Goal: Register for event/course

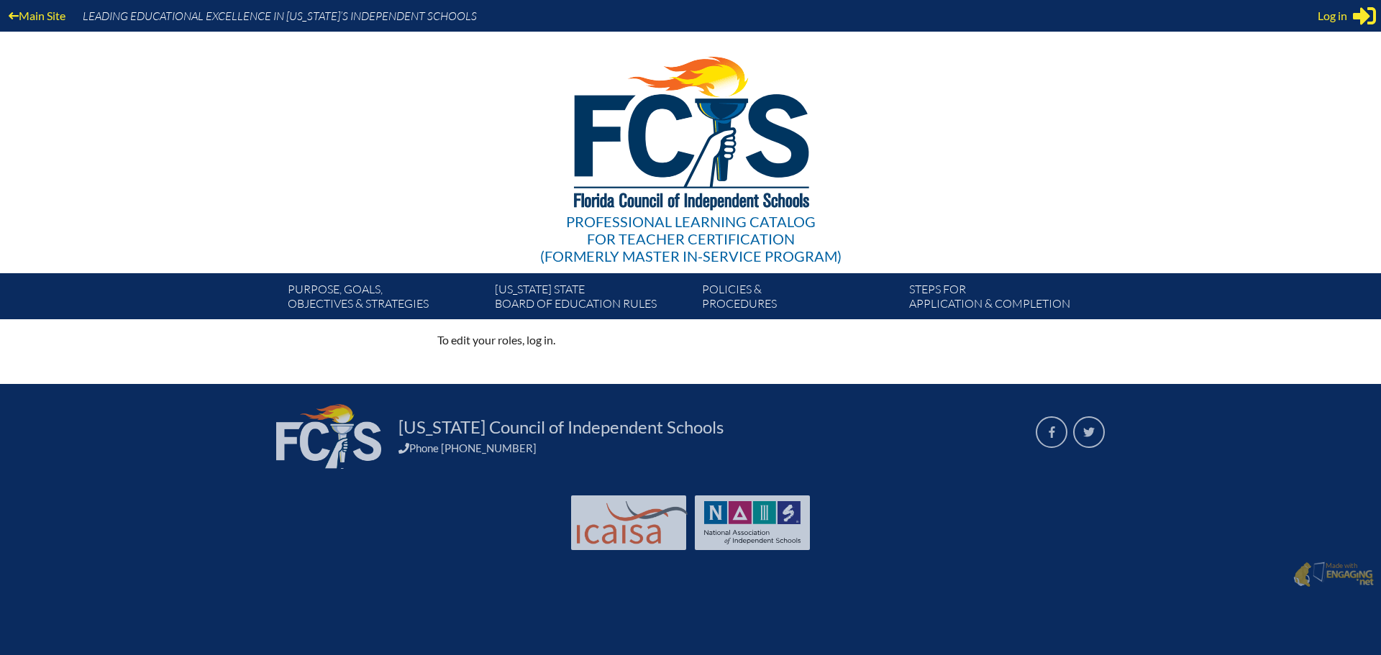
drag, startPoint x: 1338, startPoint y: 19, endPoint x: 1329, endPoint y: 16, distance: 10.0
click at [1338, 19] on span "Log in" at bounding box center [1332, 15] width 29 height 17
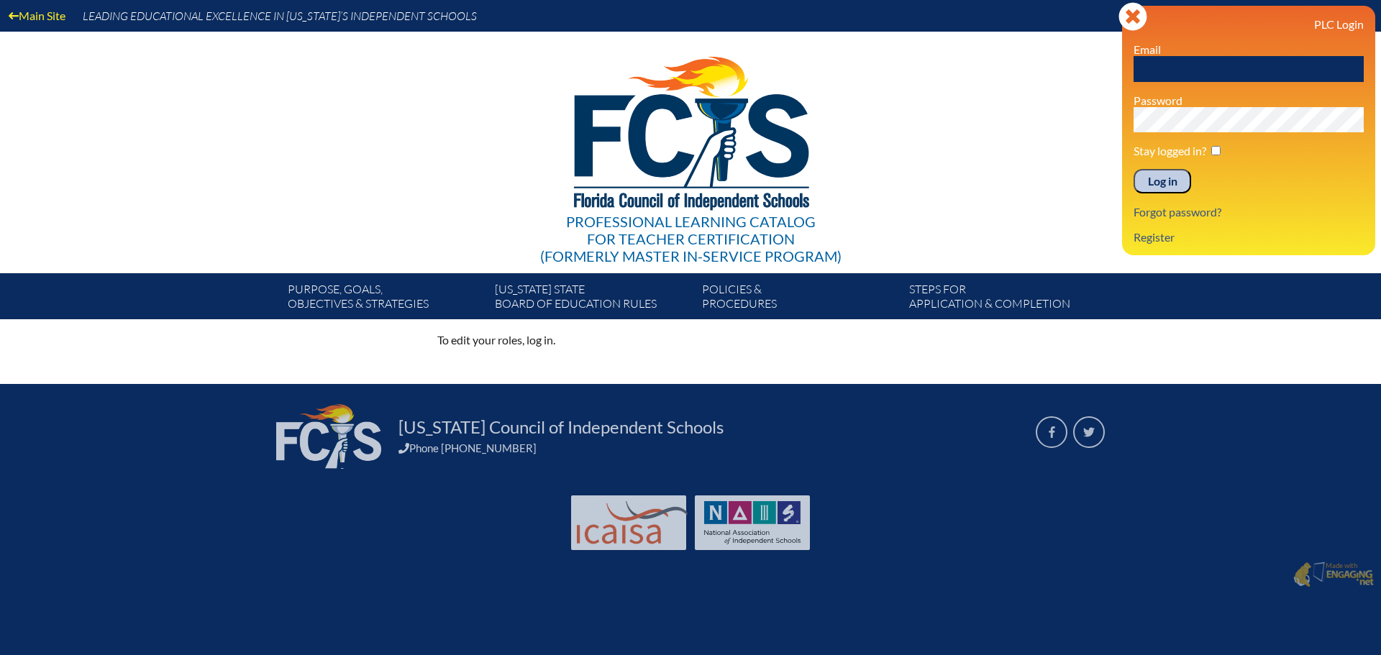
click at [1178, 68] on input "text" at bounding box center [1249, 69] width 230 height 26
type input "[EMAIL_ADDRESS][DOMAIN_NAME]"
click at [1171, 178] on input "Log in" at bounding box center [1163, 181] width 58 height 24
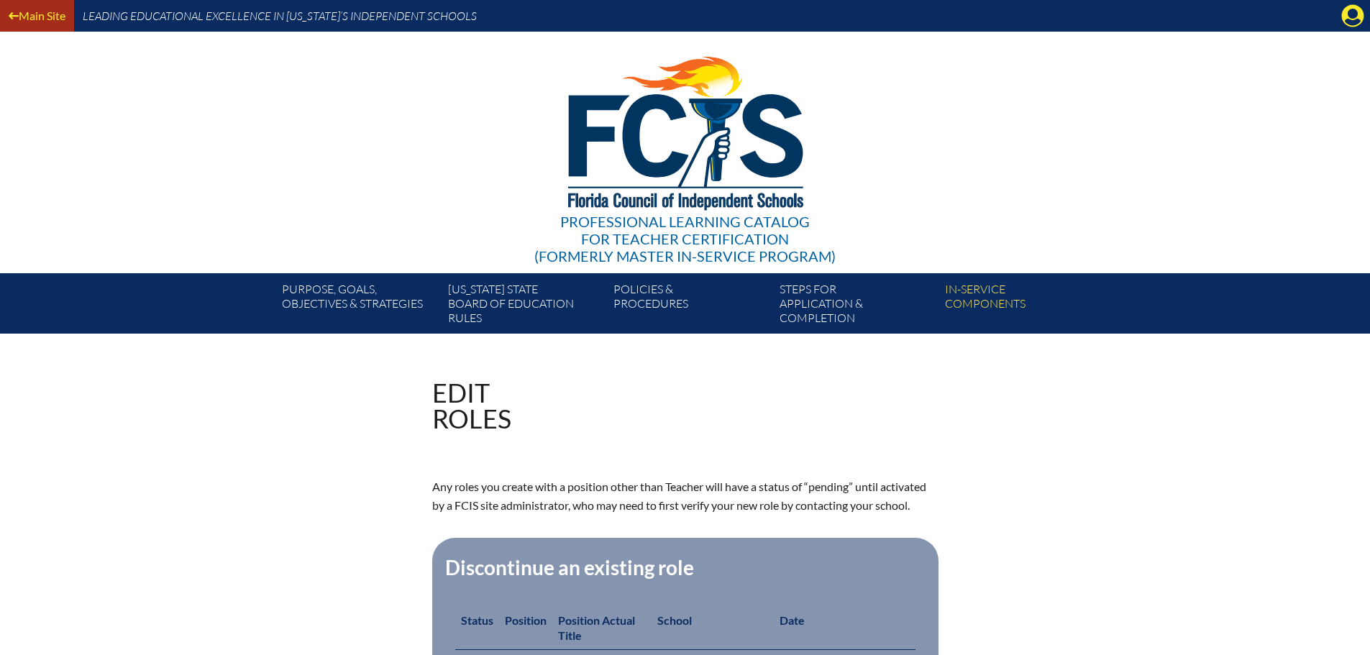
click at [42, 12] on link "Main Site" at bounding box center [37, 15] width 68 height 19
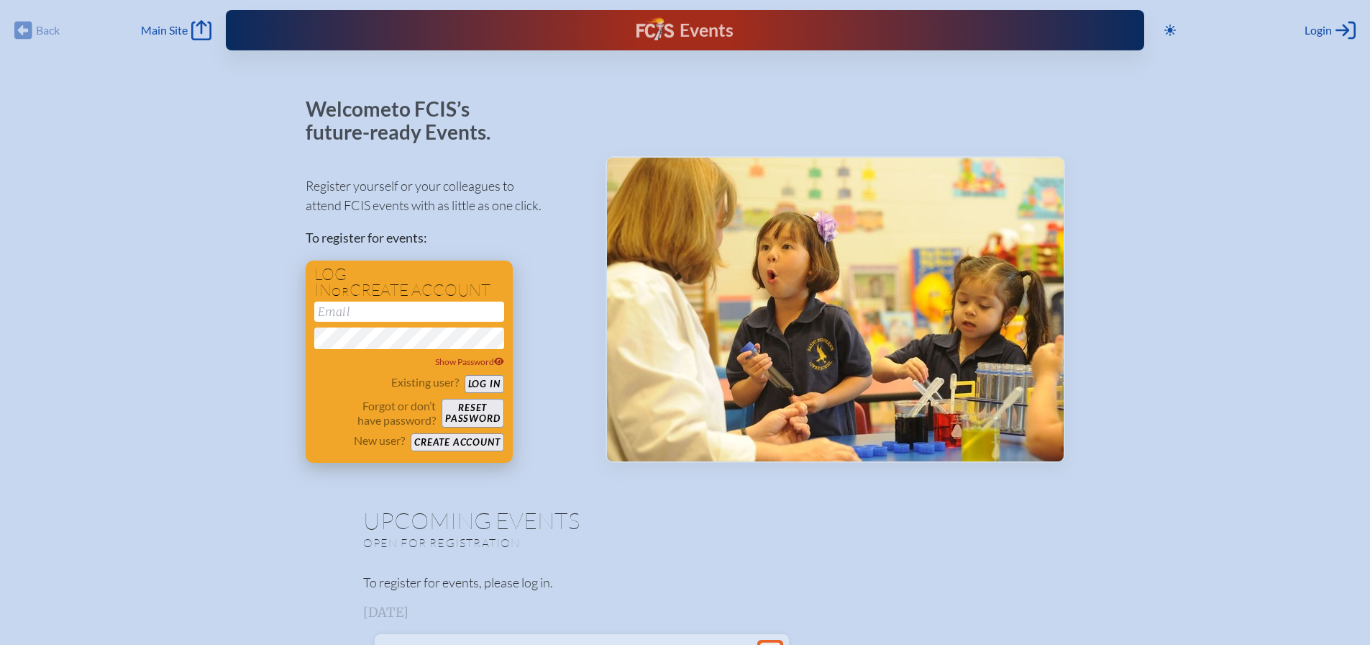
click at [360, 310] on input "email" at bounding box center [409, 311] width 190 height 20
type input "[EMAIL_ADDRESS][DOMAIN_NAME]"
click at [482, 381] on button "Log in" at bounding box center [485, 384] width 40 height 18
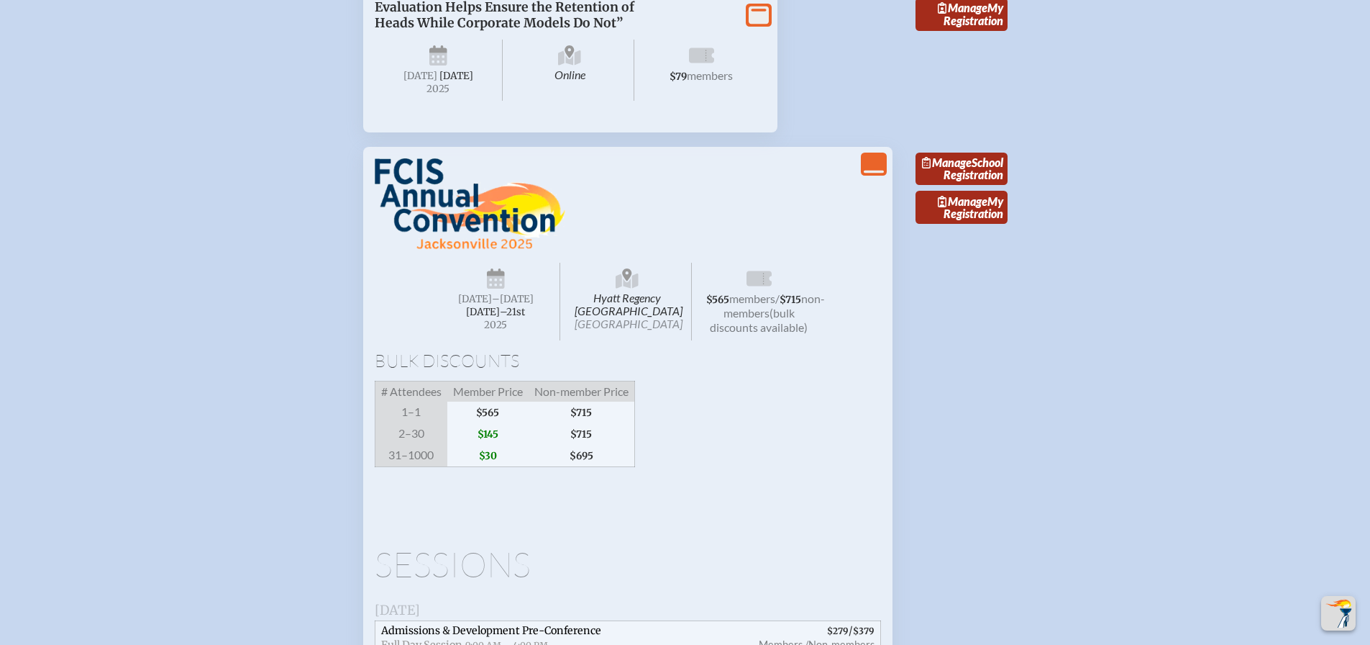
scroll to position [1439, 0]
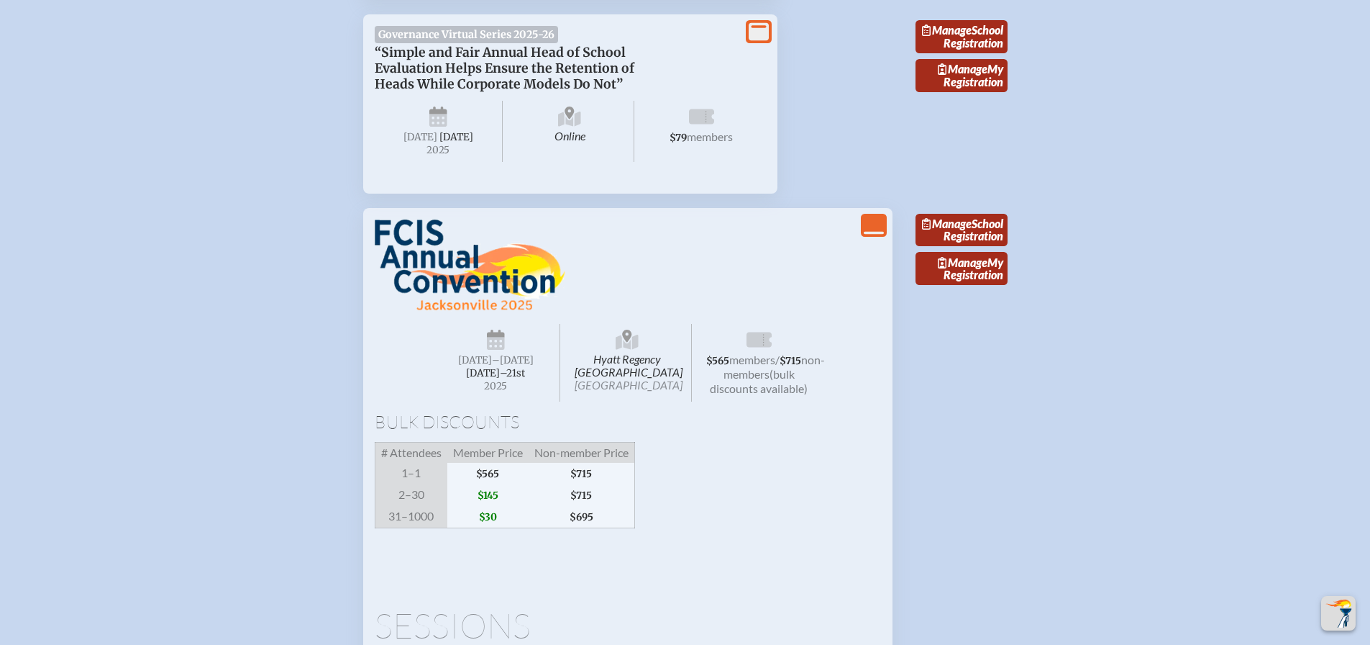
click at [986, 247] on link "Manage School Registration" at bounding box center [962, 230] width 92 height 33
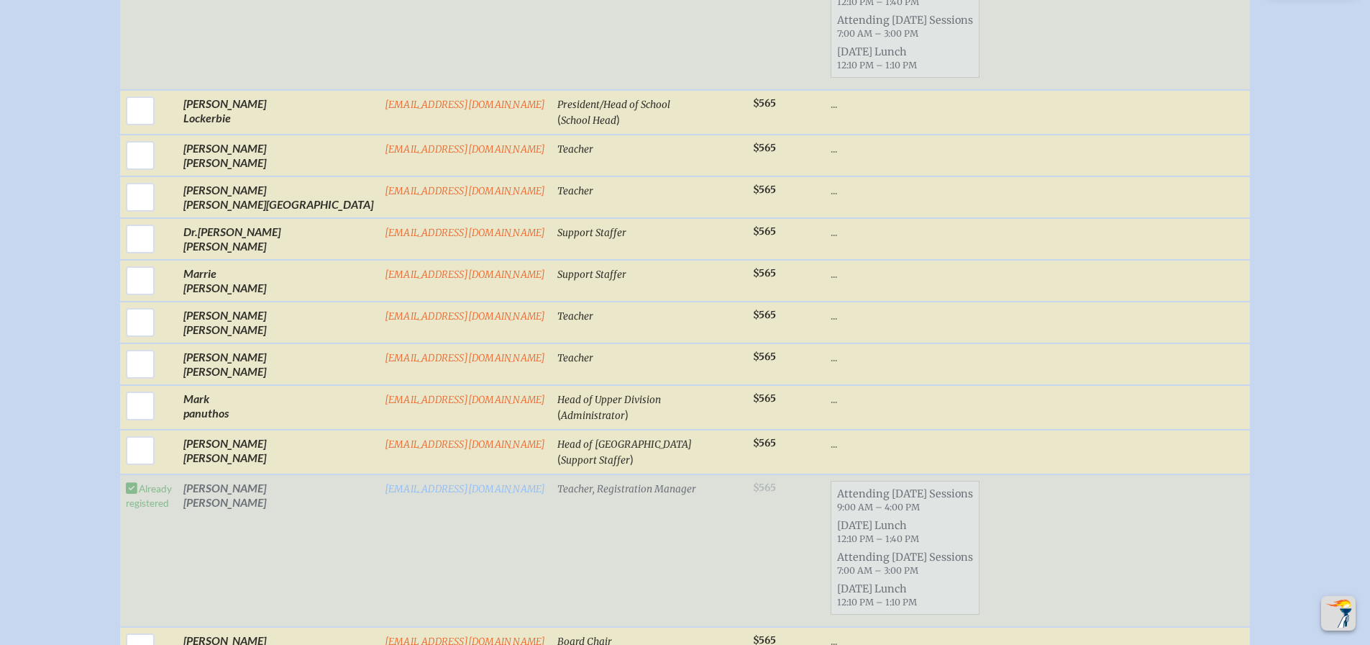
scroll to position [1655, 0]
